Goal: Find specific fact: Find specific fact

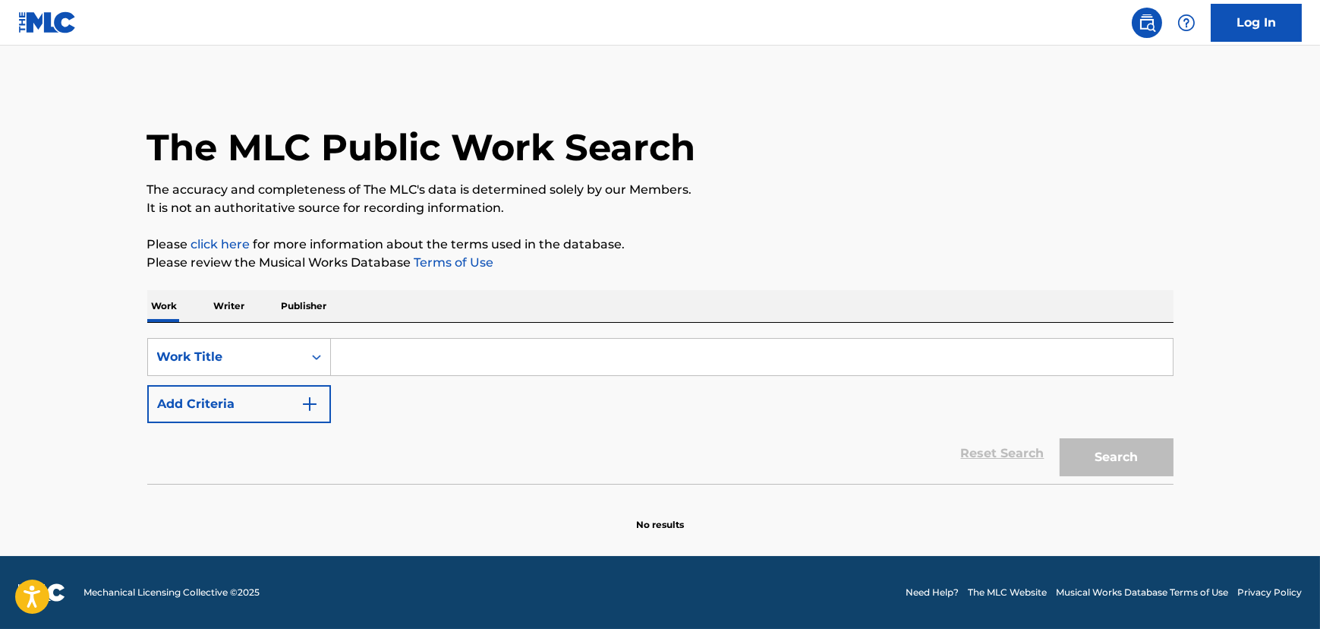
click at [349, 354] on input "Search Form" at bounding box center [752, 357] width 842 height 36
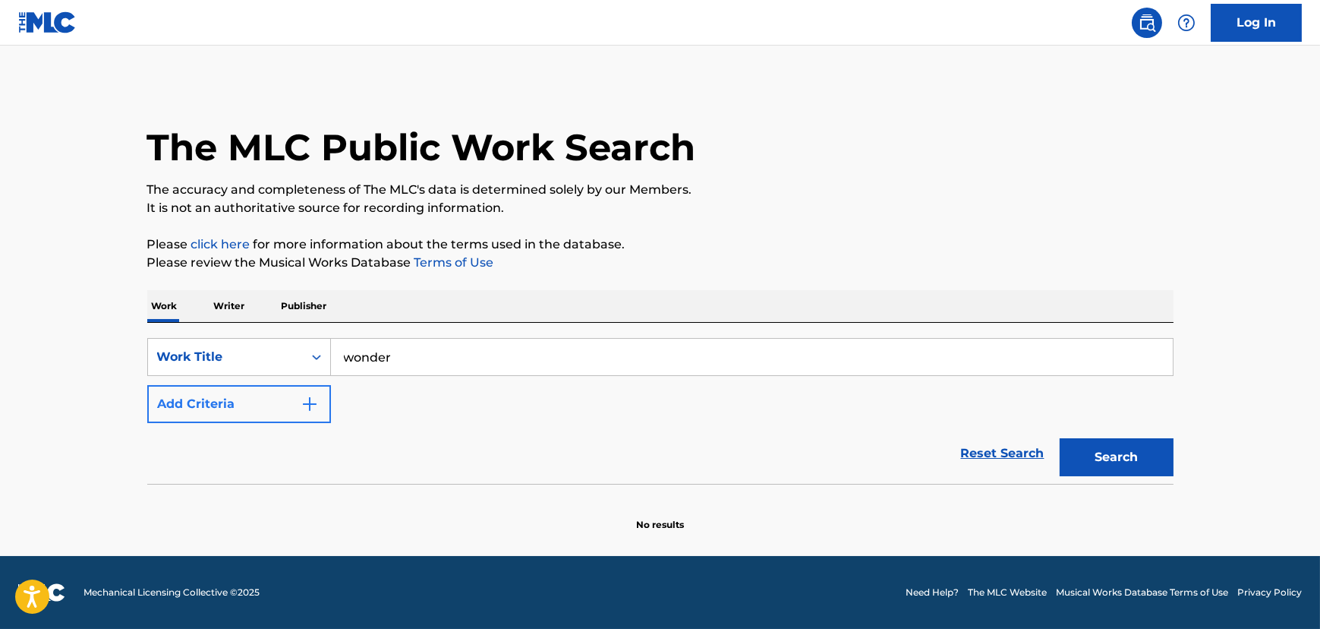
type input "wonder"
click at [286, 398] on button "Add Criteria" at bounding box center [239, 404] width 184 height 38
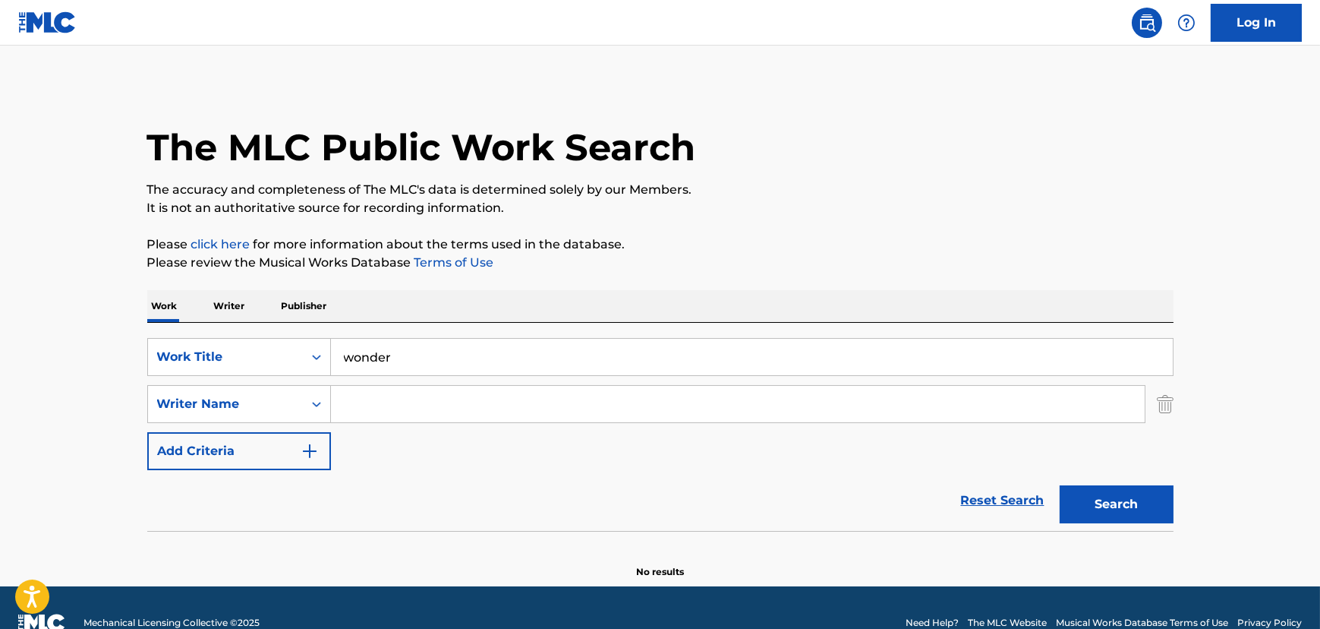
click at [359, 404] on input "Search Form" at bounding box center [738, 404] width 814 height 36
type input "[PERSON_NAME]"
click at [1130, 518] on button "Search" at bounding box center [1117, 504] width 114 height 38
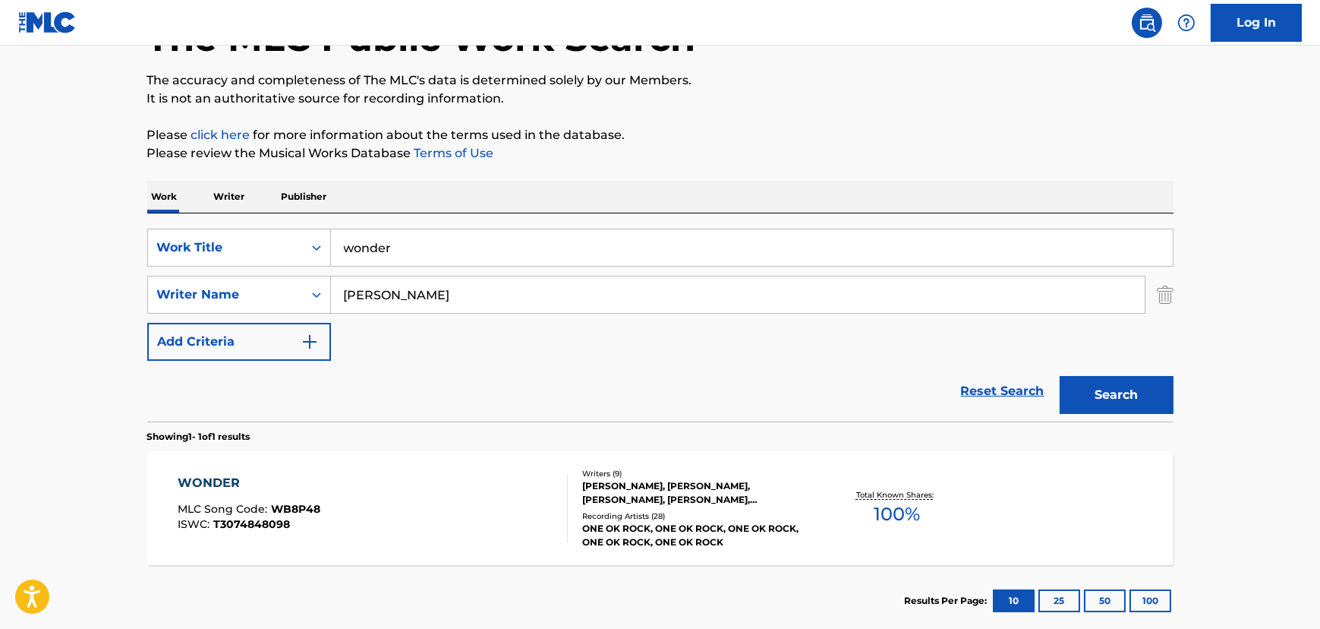
scroll to position [197, 0]
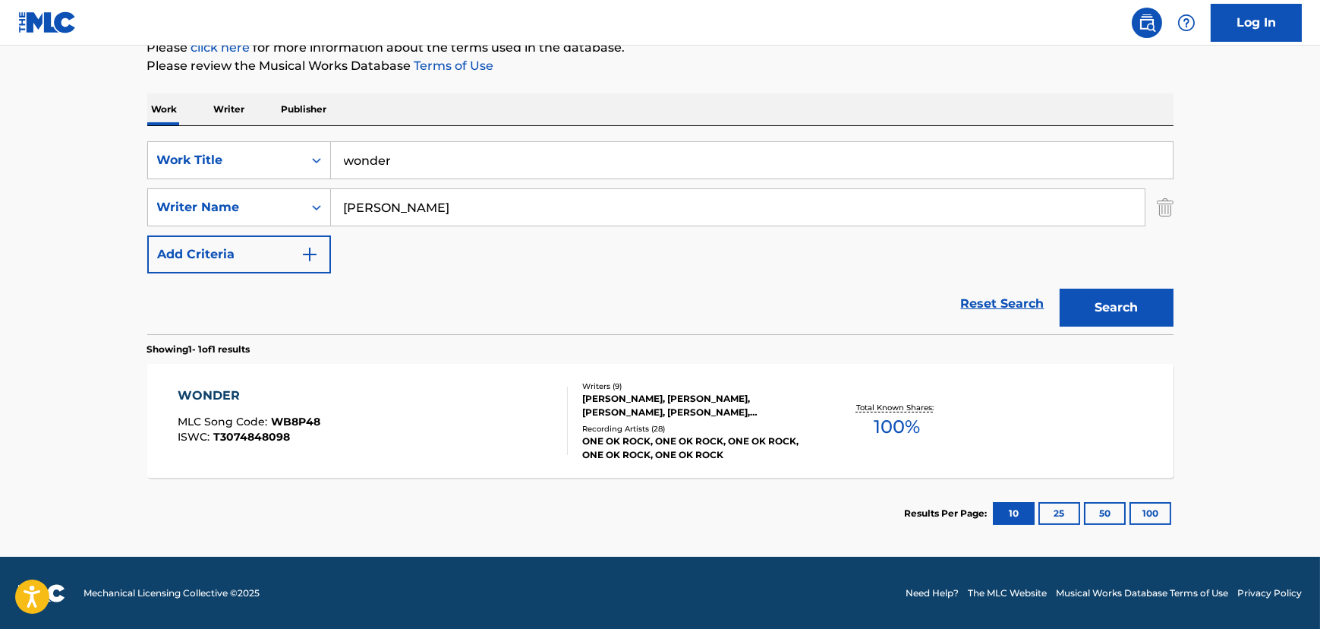
click at [437, 402] on div "WONDER MLC Song Code : WB8P48 ISWC : T3074848098" at bounding box center [373, 420] width 390 height 68
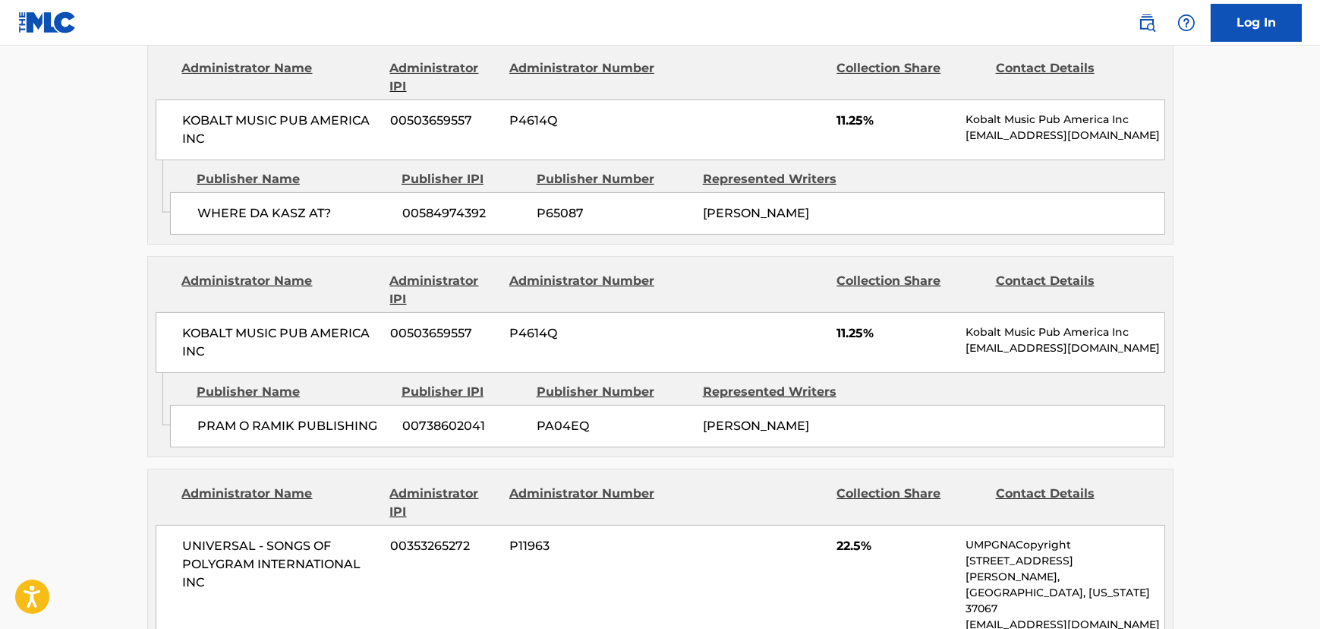
scroll to position [1104, 0]
